Goal: Transaction & Acquisition: Download file/media

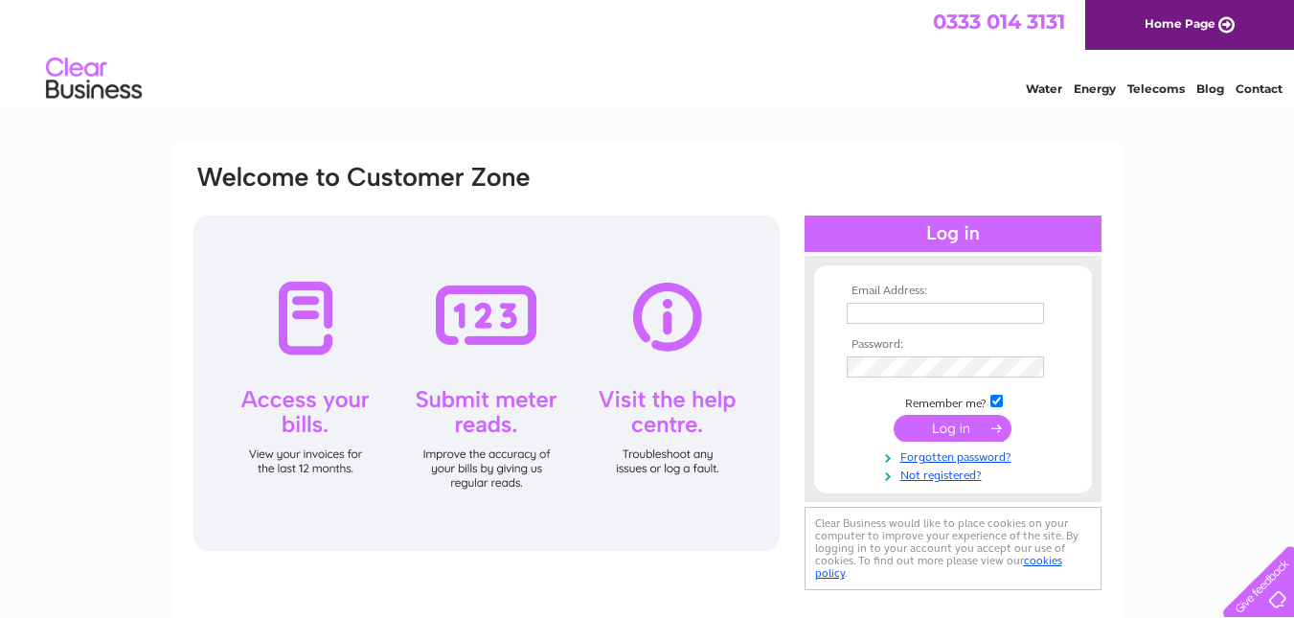
type input "rcameron9@sky.com"
click at [935, 430] on input "submit" at bounding box center [952, 428] width 118 height 27
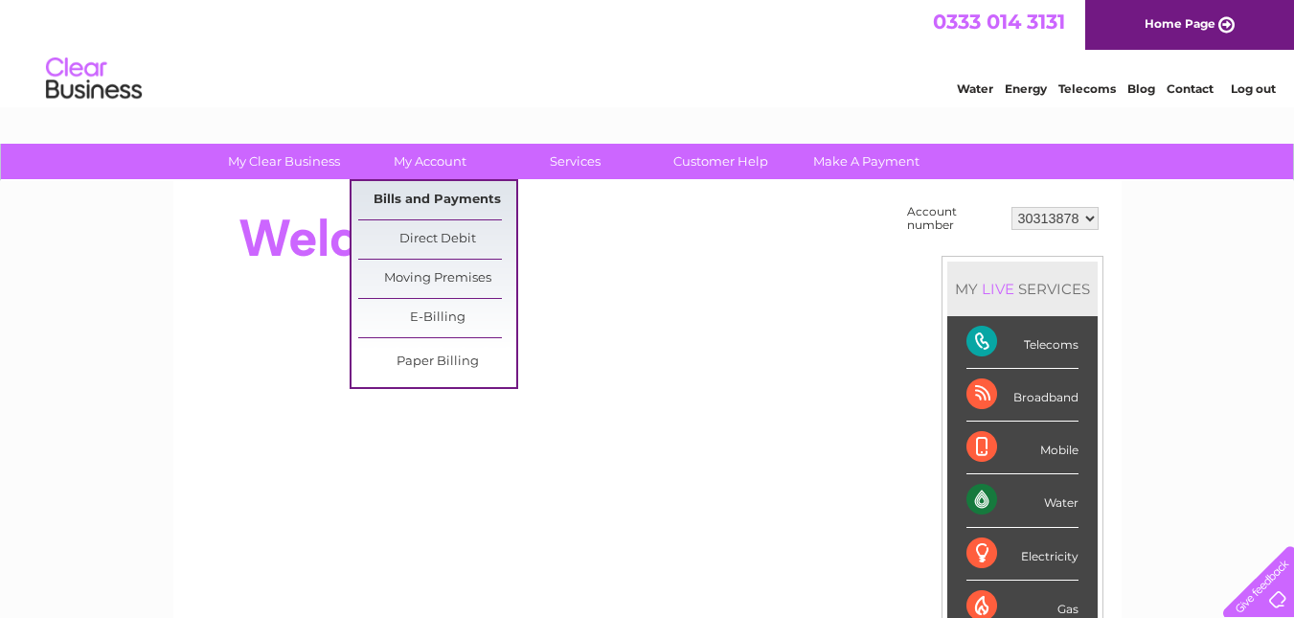
click at [422, 195] on link "Bills and Payments" at bounding box center [437, 200] width 158 height 38
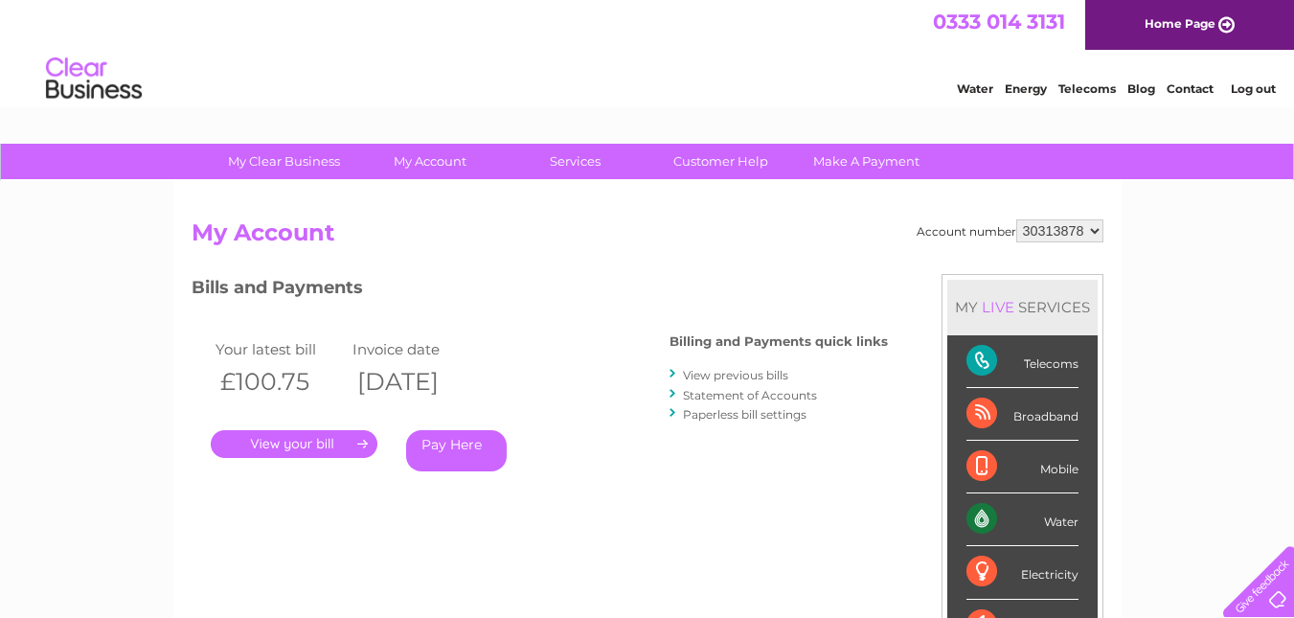
click at [319, 444] on link "." at bounding box center [294, 444] width 167 height 28
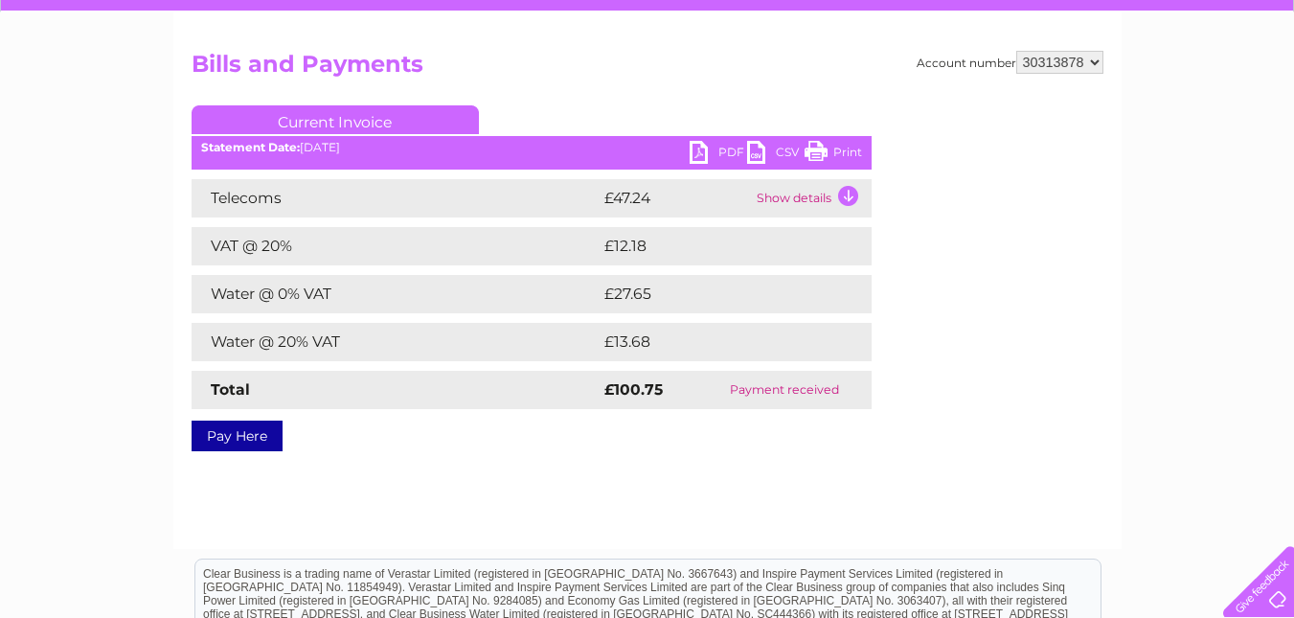
scroll to position [191, 0]
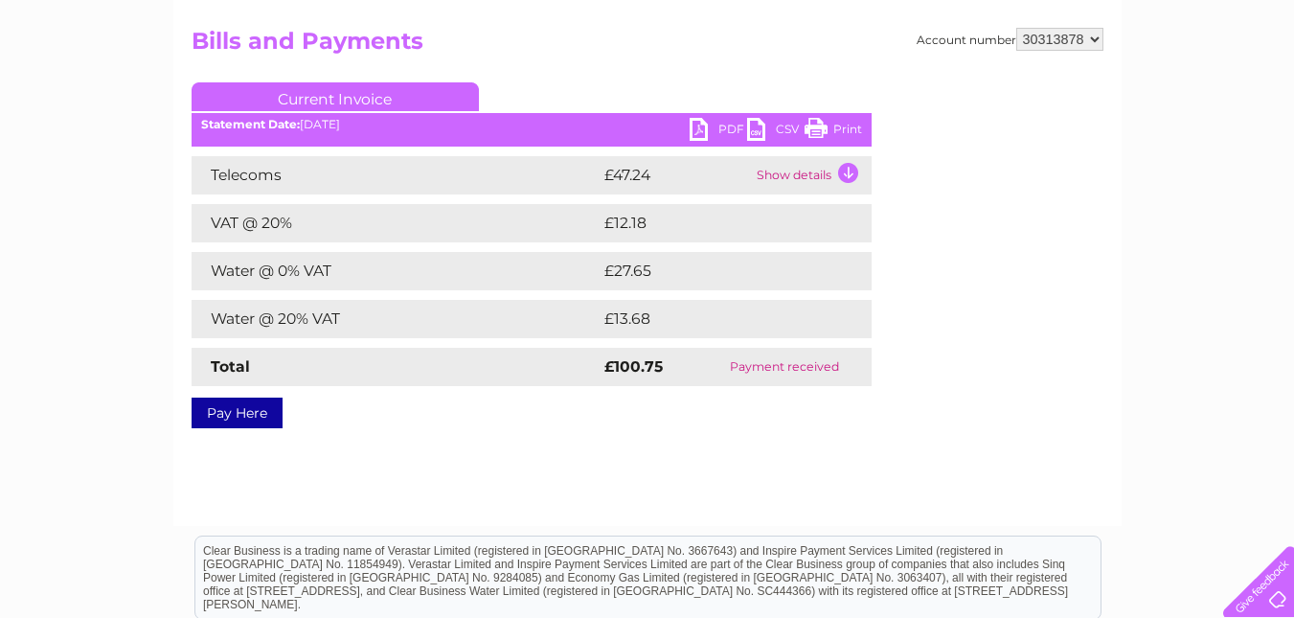
click at [710, 128] on link "PDF" at bounding box center [717, 132] width 57 height 28
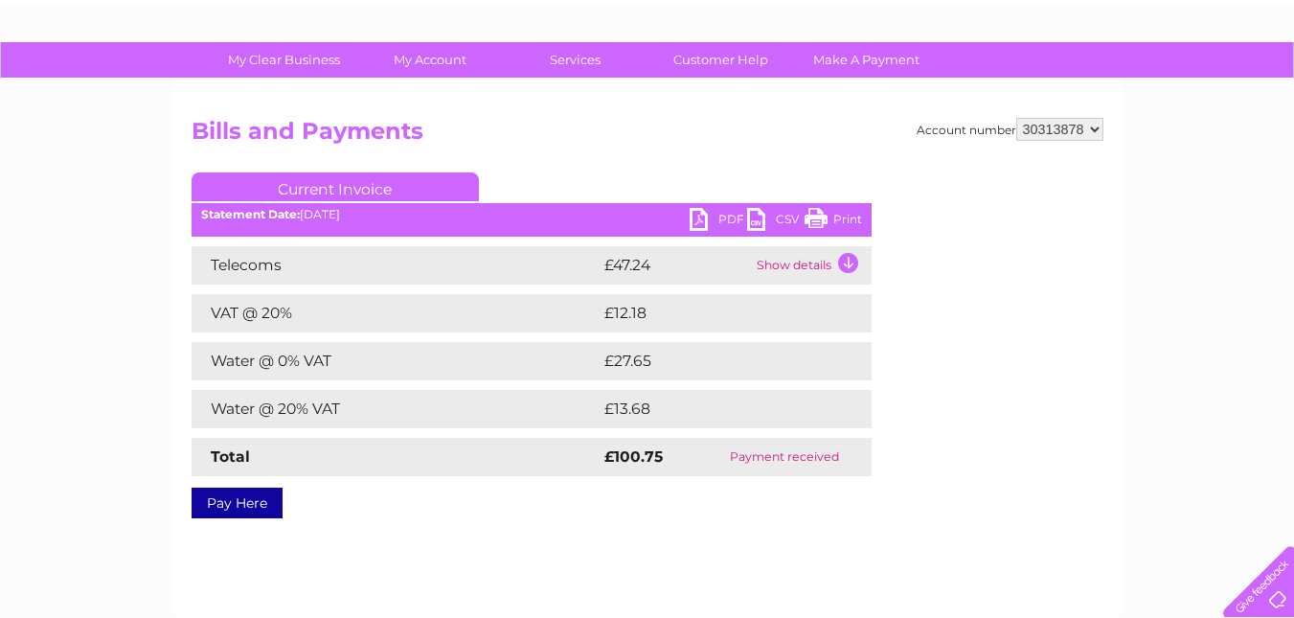
scroll to position [0, 0]
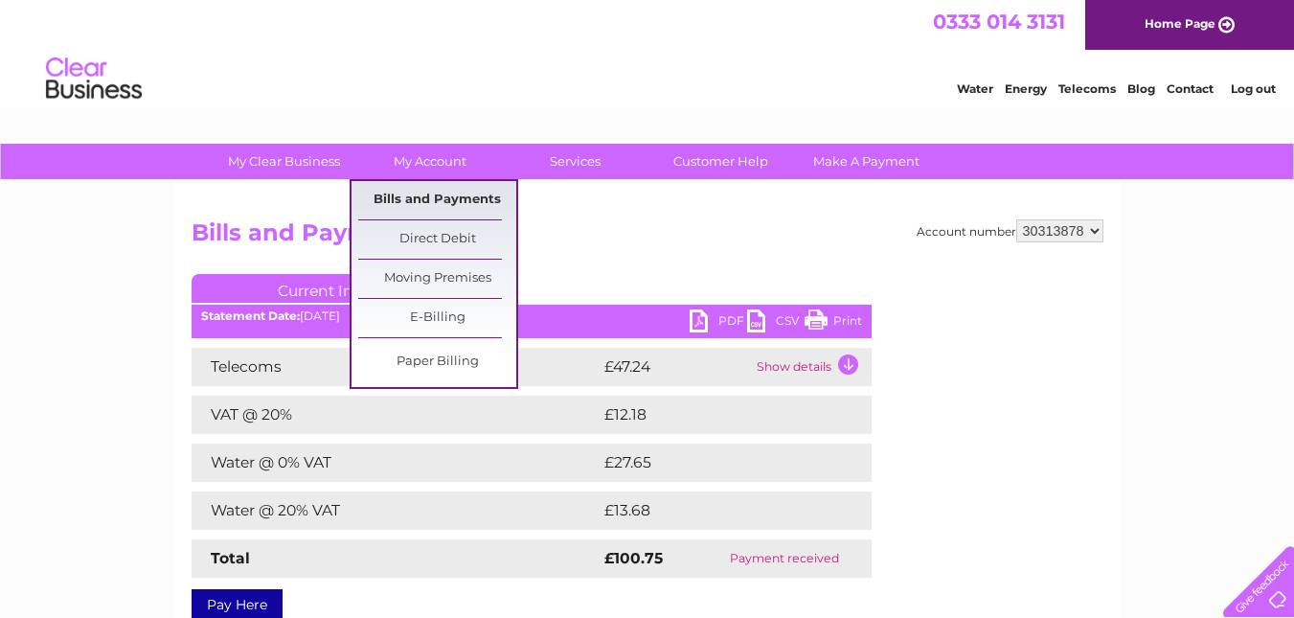
click at [456, 192] on link "Bills and Payments" at bounding box center [437, 200] width 158 height 38
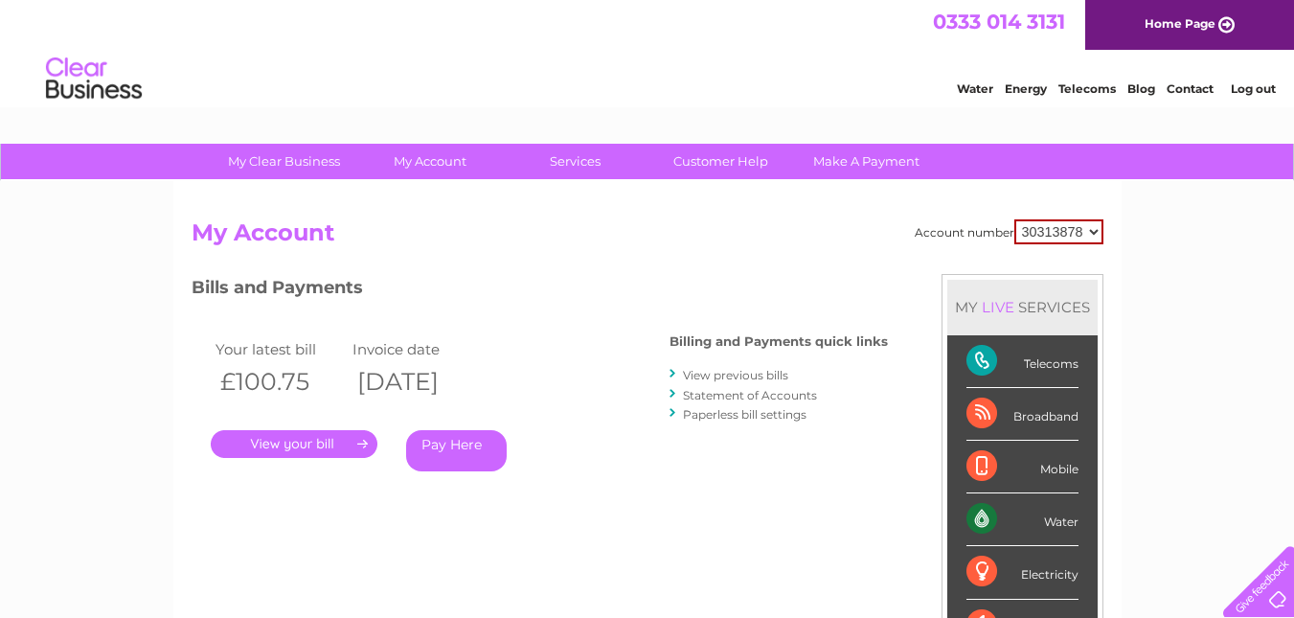
click at [767, 376] on link "View previous bills" at bounding box center [735, 375] width 105 height 14
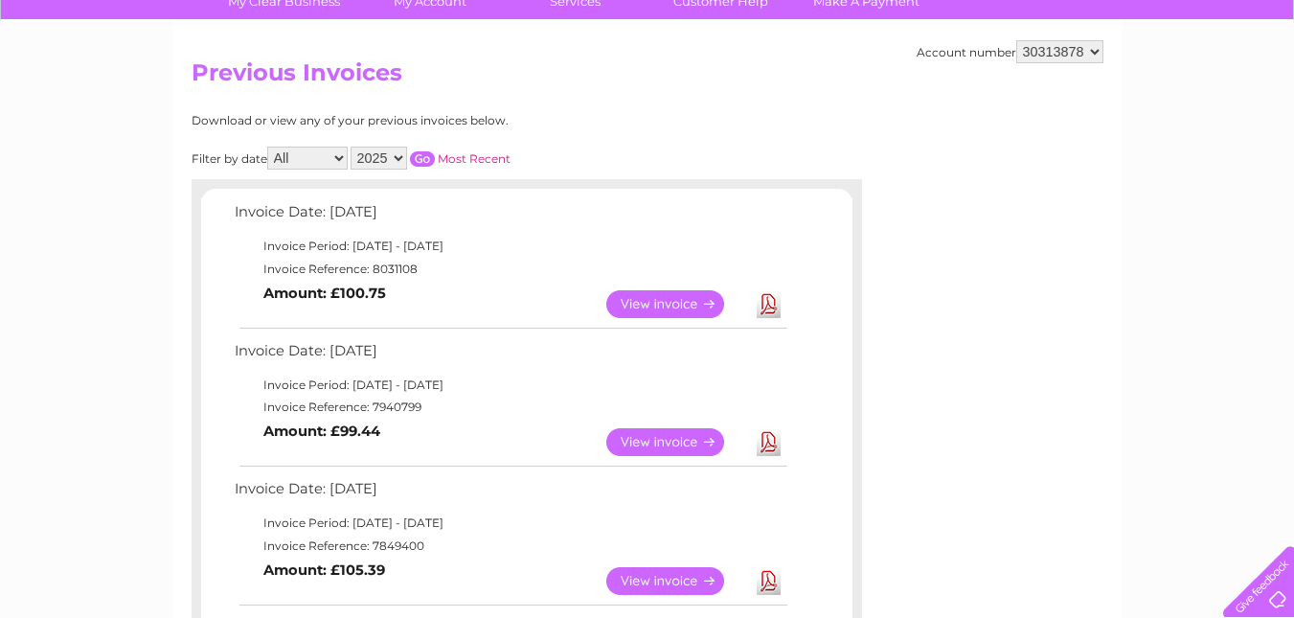
scroll to position [191, 0]
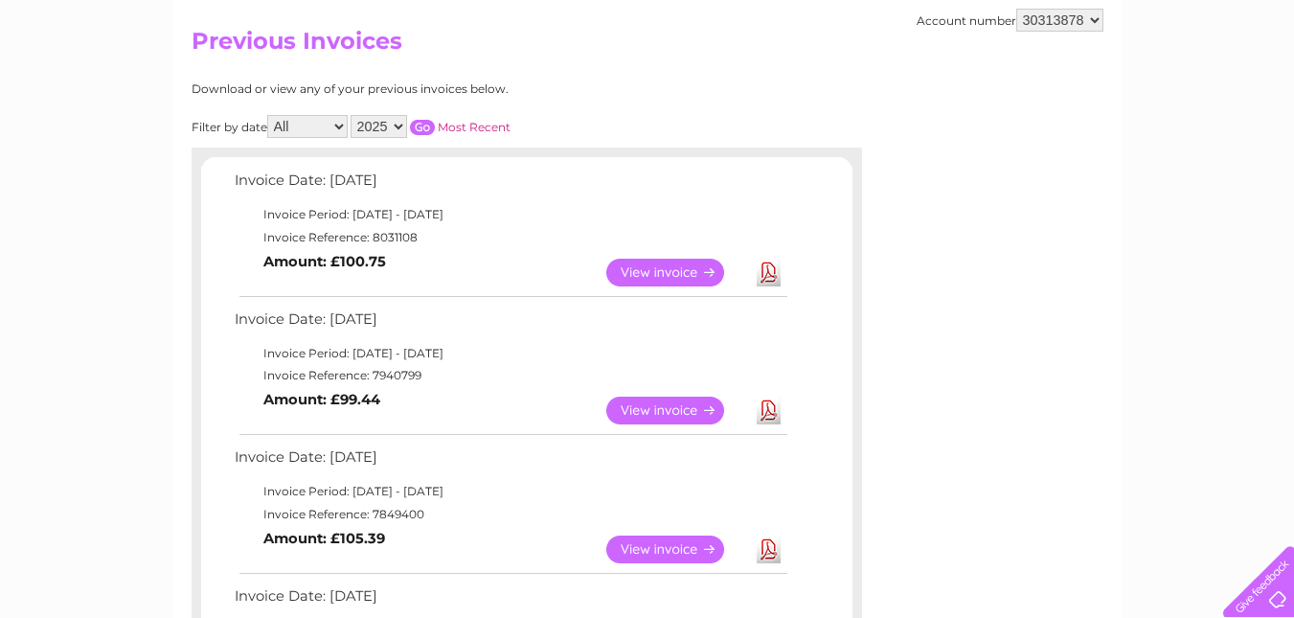
click at [767, 412] on link "Download" at bounding box center [768, 410] width 24 height 28
click at [769, 550] on link "Download" at bounding box center [768, 549] width 24 height 28
